Goal: Transaction & Acquisition: Purchase product/service

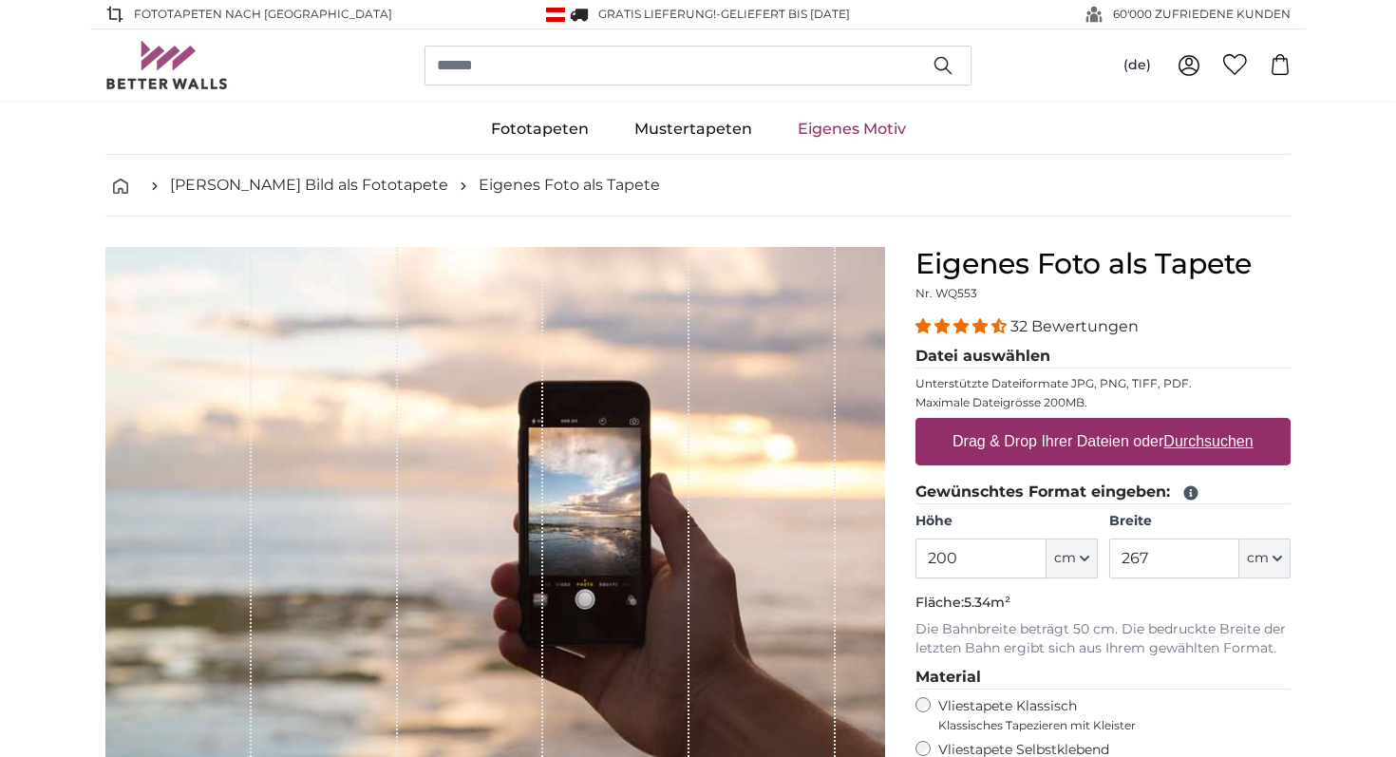
drag, startPoint x: 965, startPoint y: 555, endPoint x: 878, endPoint y: 554, distance: 87.4
click at [878, 554] on product-detail "Abbrechen Bild zuschneiden Bahnen ausblenden Eigenes Foto als Tapete Nr. WQ553 …" at bounding box center [698, 660] width 1216 height 886
type input "81"
click at [1175, 562] on input "267" at bounding box center [1174, 559] width 130 height 40
drag, startPoint x: 1175, startPoint y: 562, endPoint x: 1044, endPoint y: 554, distance: 131.4
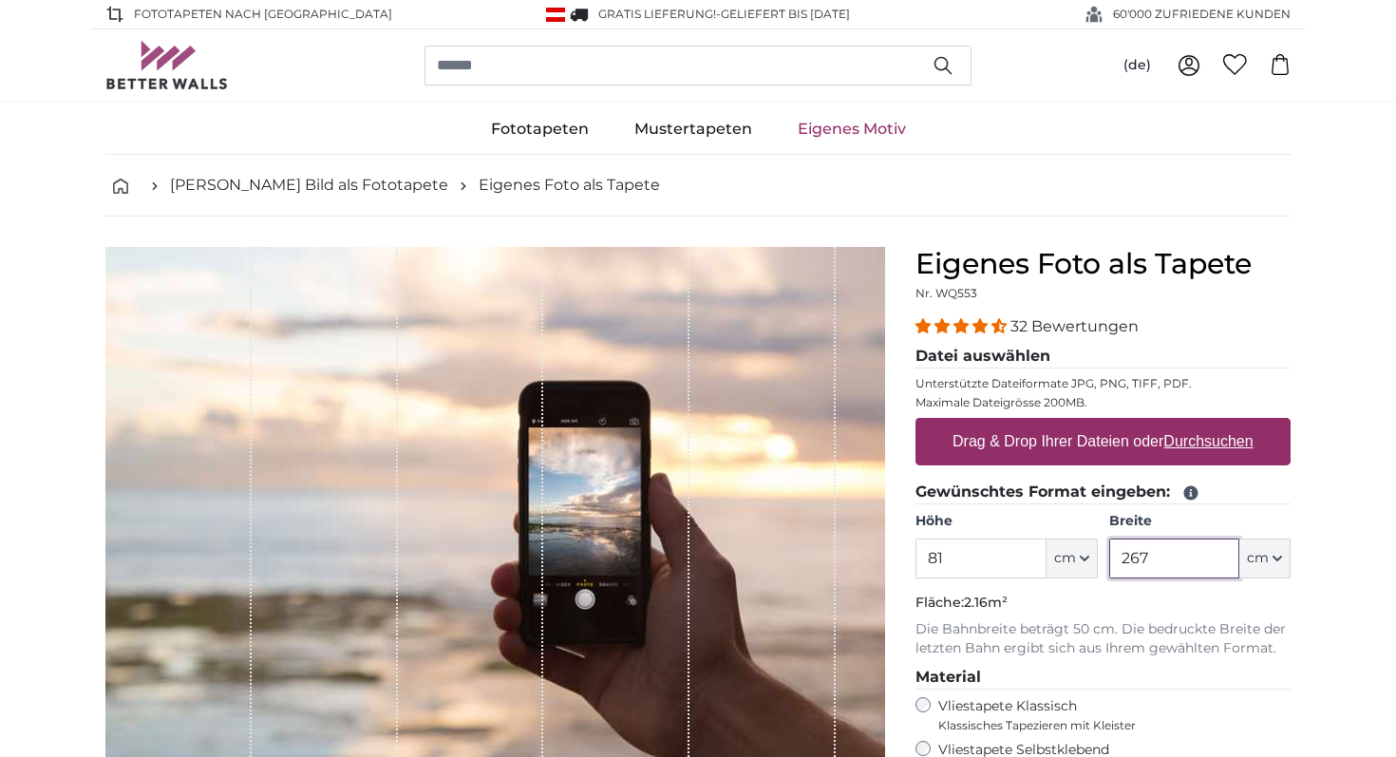
click at [1044, 554] on div "Höhe 81 ft cm Centimeter (cm) Inches (inch) Feet (ft. in.) Breite 267 ft cm Cen…" at bounding box center [1103, 545] width 375 height 66
type input "110"
click at [1255, 646] on p "Die Bahnbreite beträgt 50 cm. Die bedruckte Breite der letzten Bahn ergibt sich…" at bounding box center [1103, 639] width 375 height 38
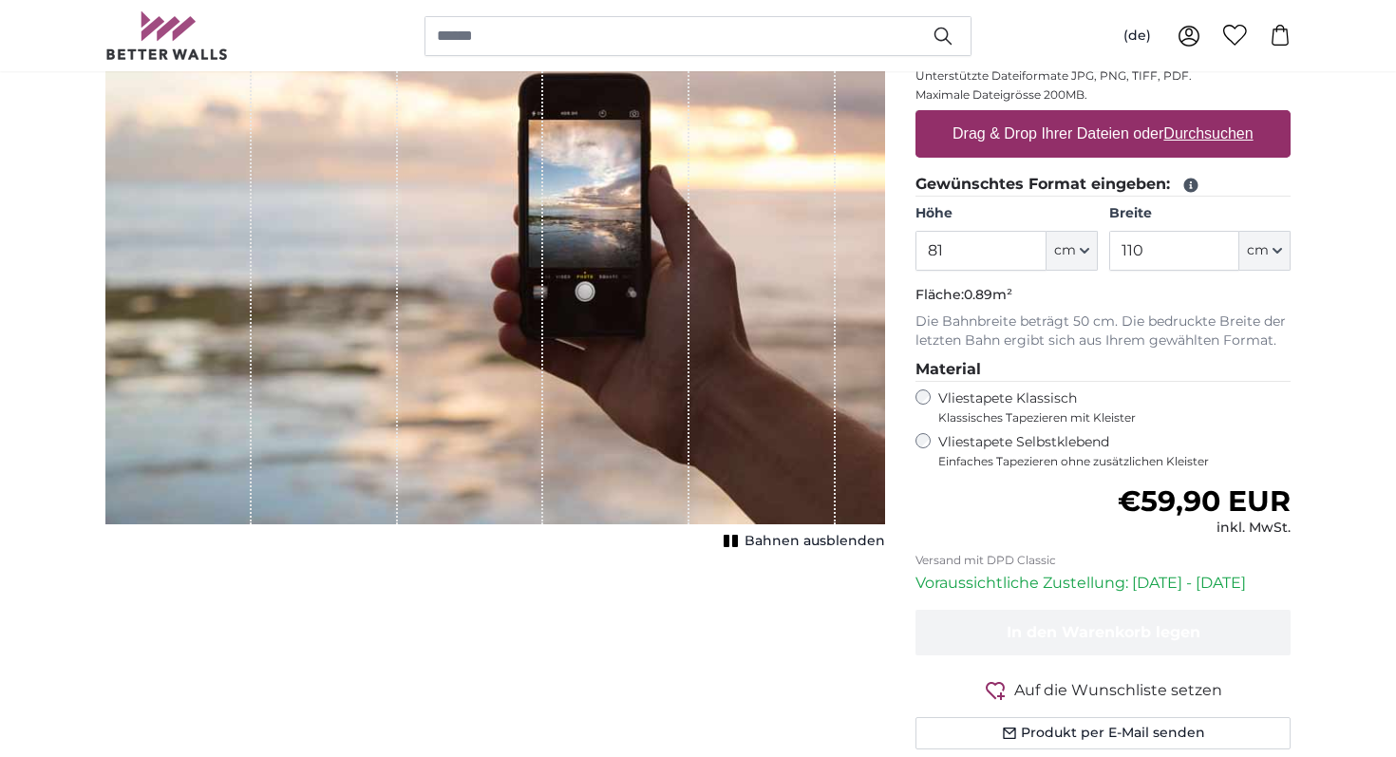
scroll to position [309, 0]
click at [1064, 500] on div "Normaler Preis €59,90 EUR inkl. MwSt." at bounding box center [1103, 509] width 375 height 53
